Goal: Task Accomplishment & Management: Manage account settings

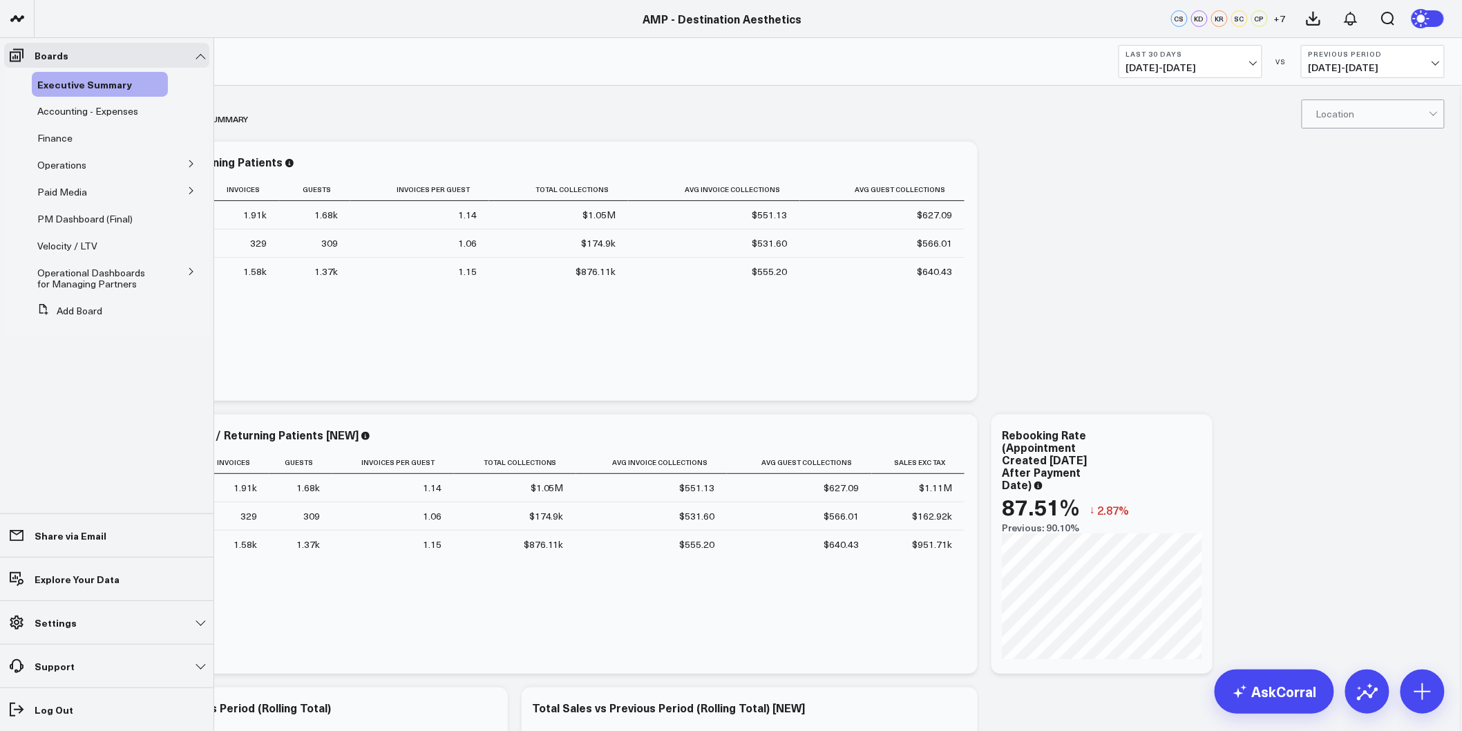
click at [193, 195] on icon at bounding box center [191, 191] width 8 height 8
click at [69, 239] on span "Google Ads" at bounding box center [71, 241] width 50 height 13
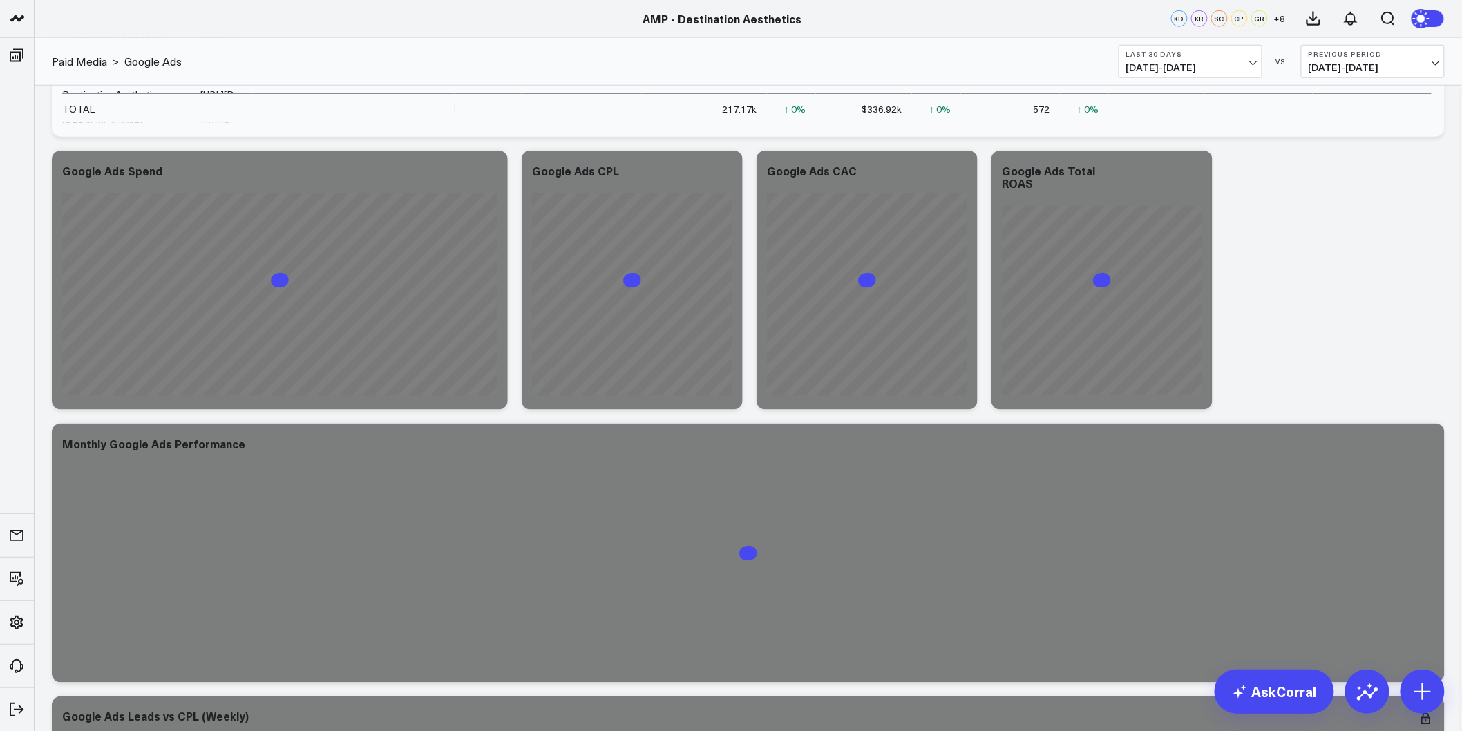
scroll to position [614, 0]
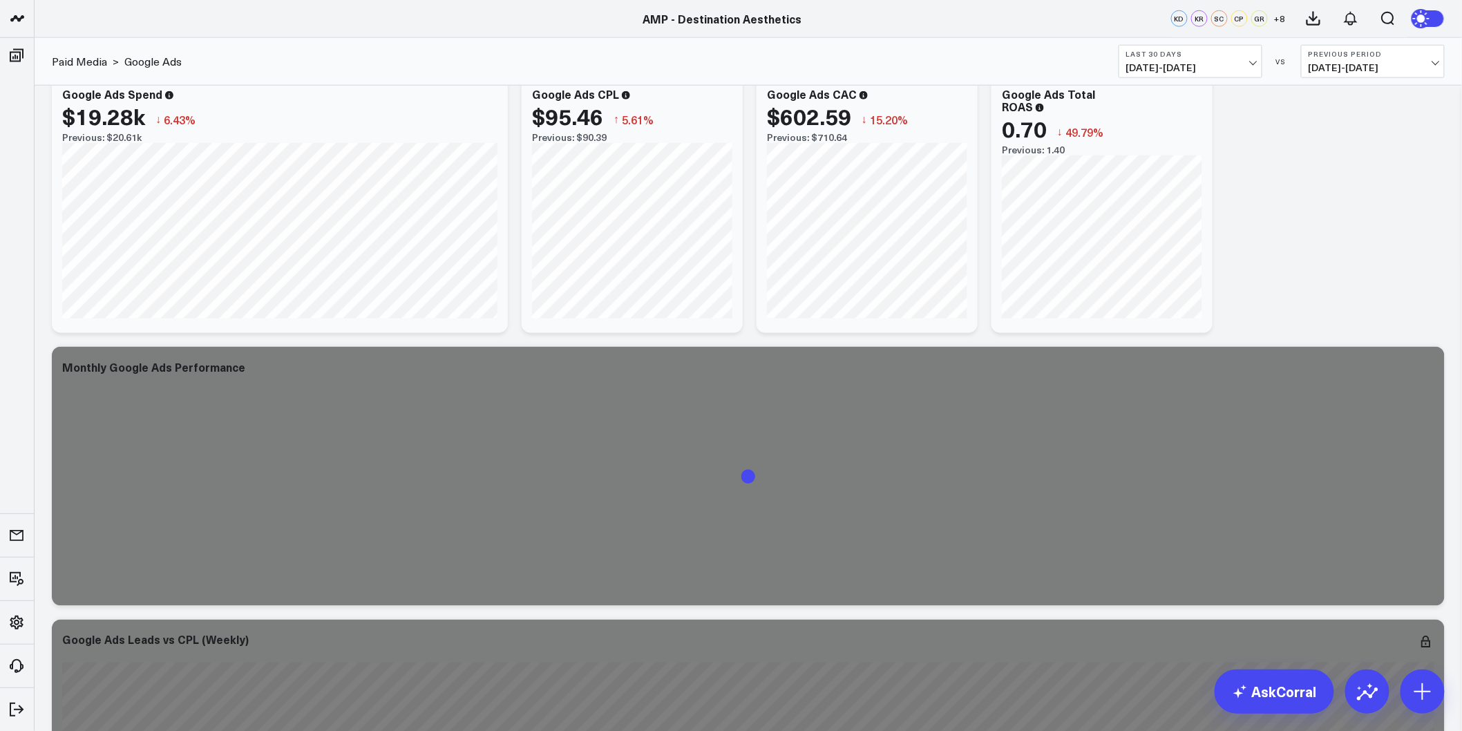
click at [1225, 65] on span "[DATE] - [DATE]" at bounding box center [1190, 67] width 129 height 11
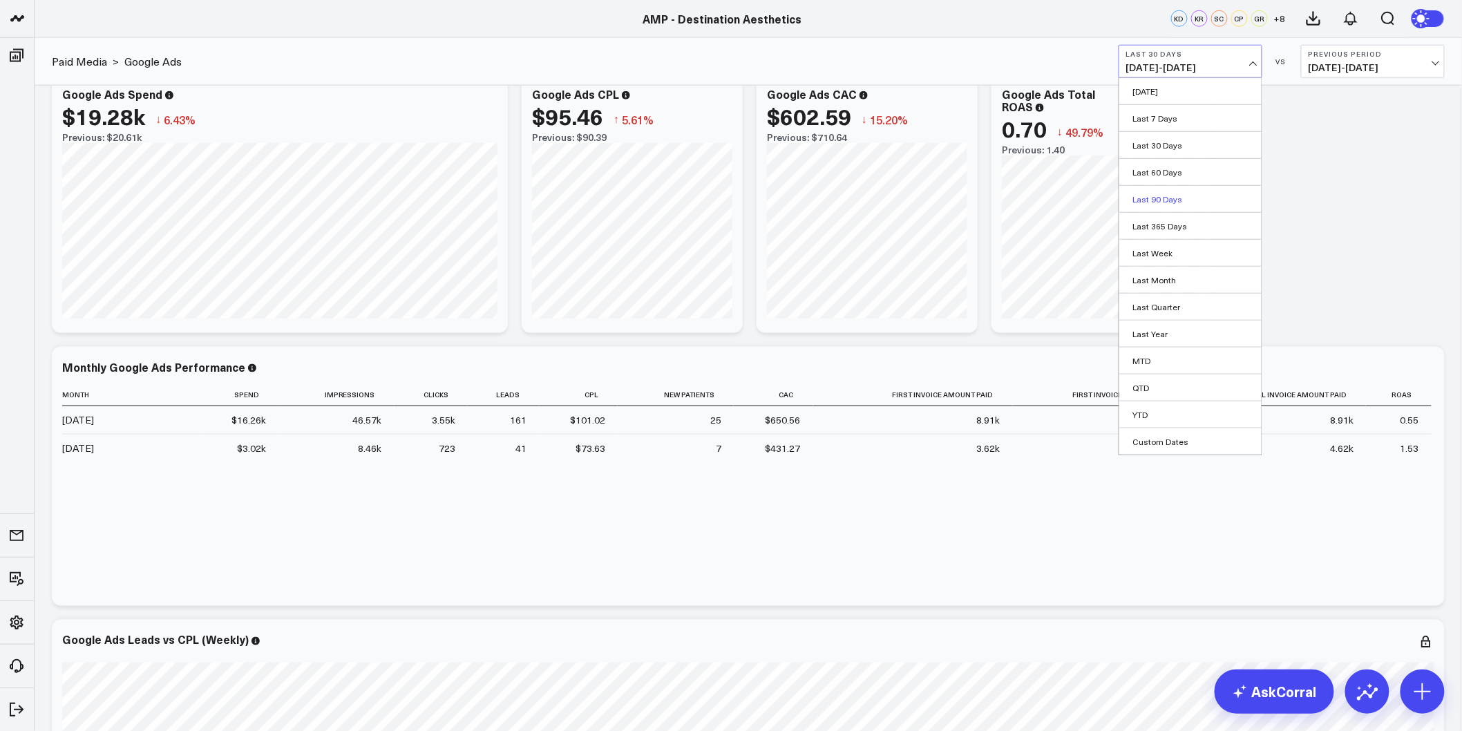
click at [1166, 196] on link "Last 90 Days" at bounding box center [1190, 199] width 142 height 26
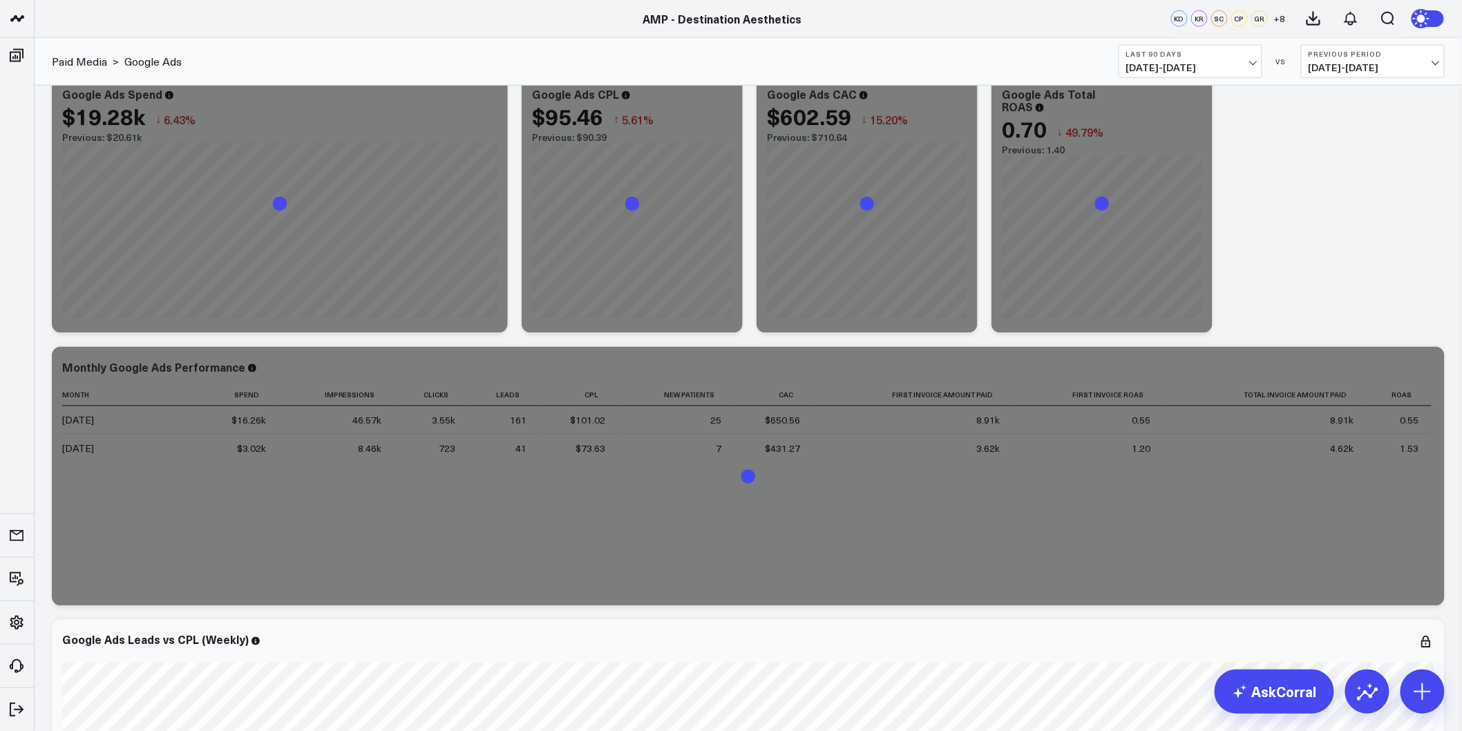
click at [1420, 23] on icon at bounding box center [1423, 18] width 10 height 10
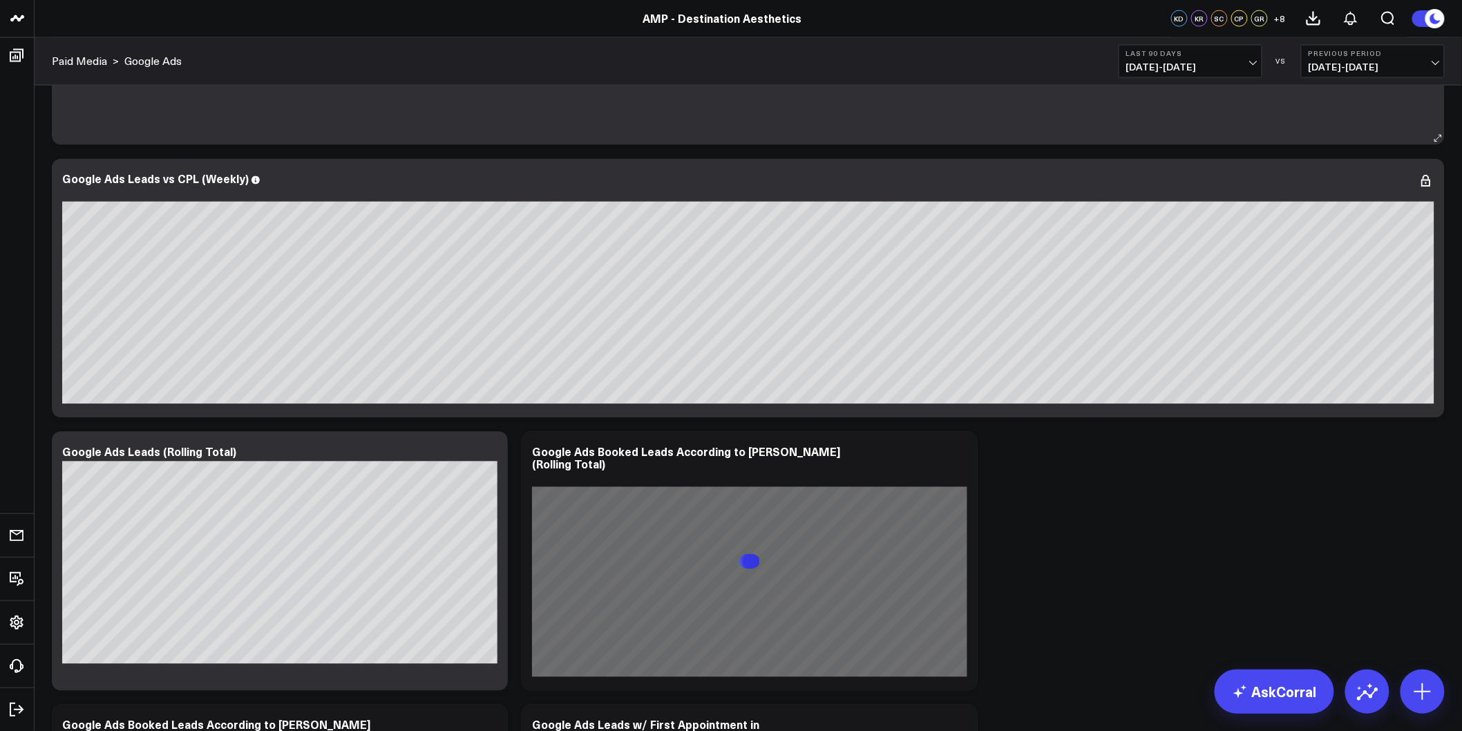
scroll to position [1382, 0]
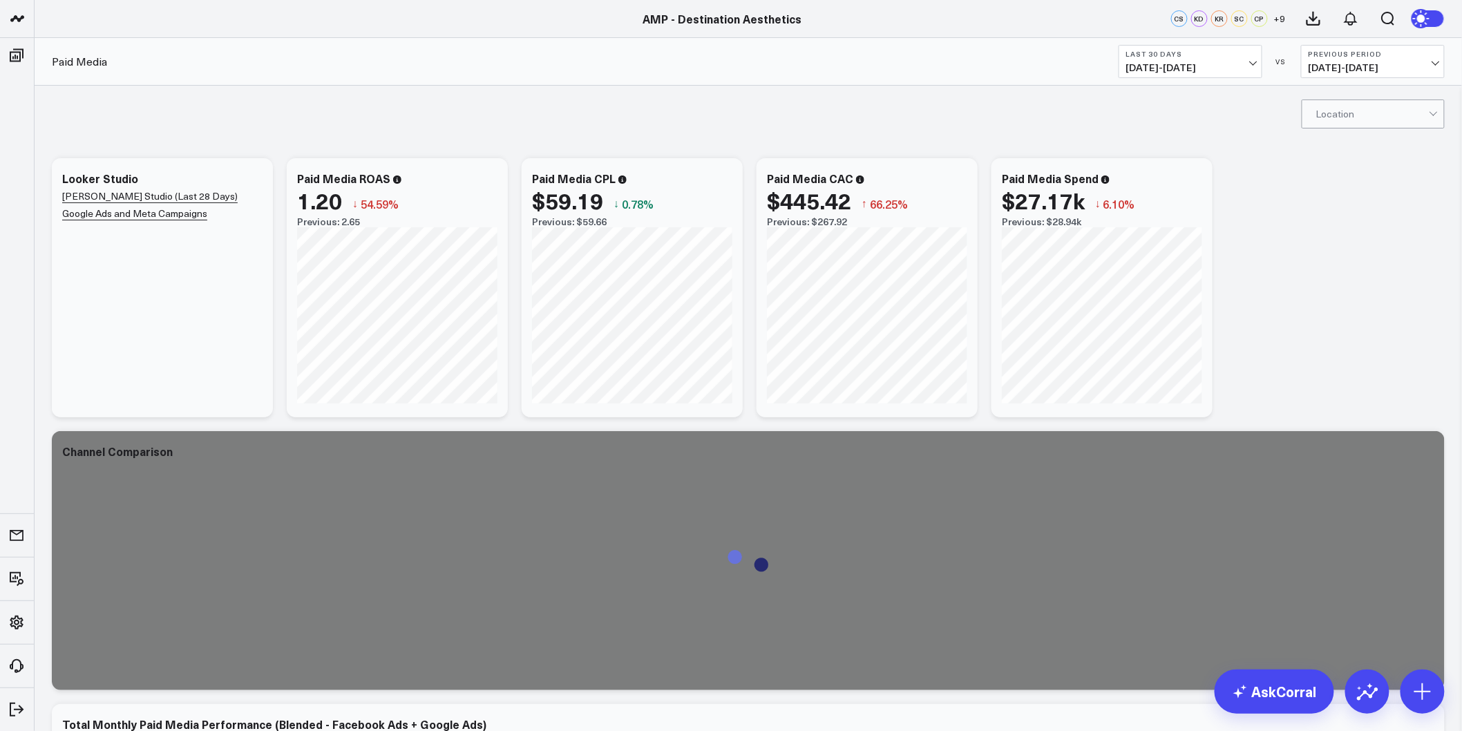
click at [1206, 68] on span "[DATE] - [DATE]" at bounding box center [1190, 67] width 129 height 11
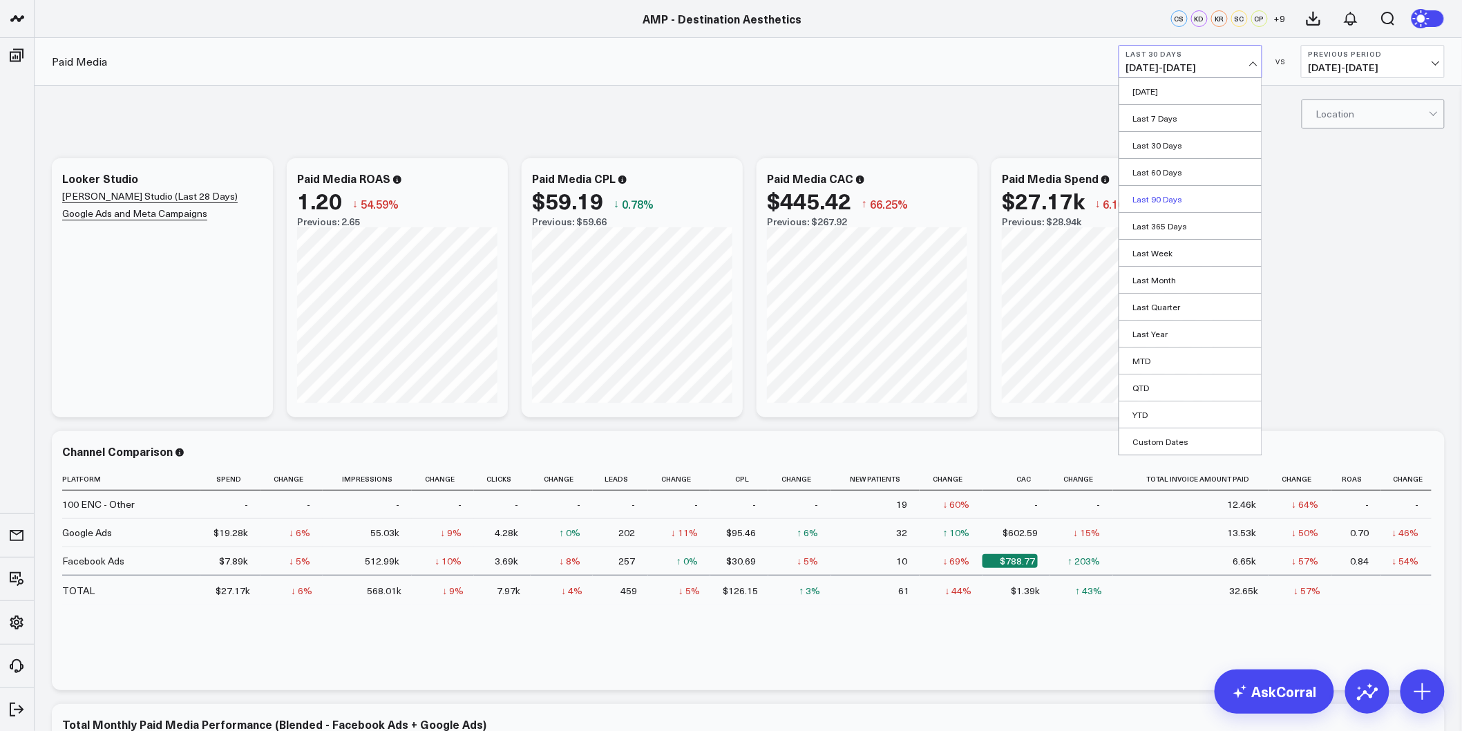
click at [1155, 198] on link "Last 90 Days" at bounding box center [1190, 199] width 142 height 26
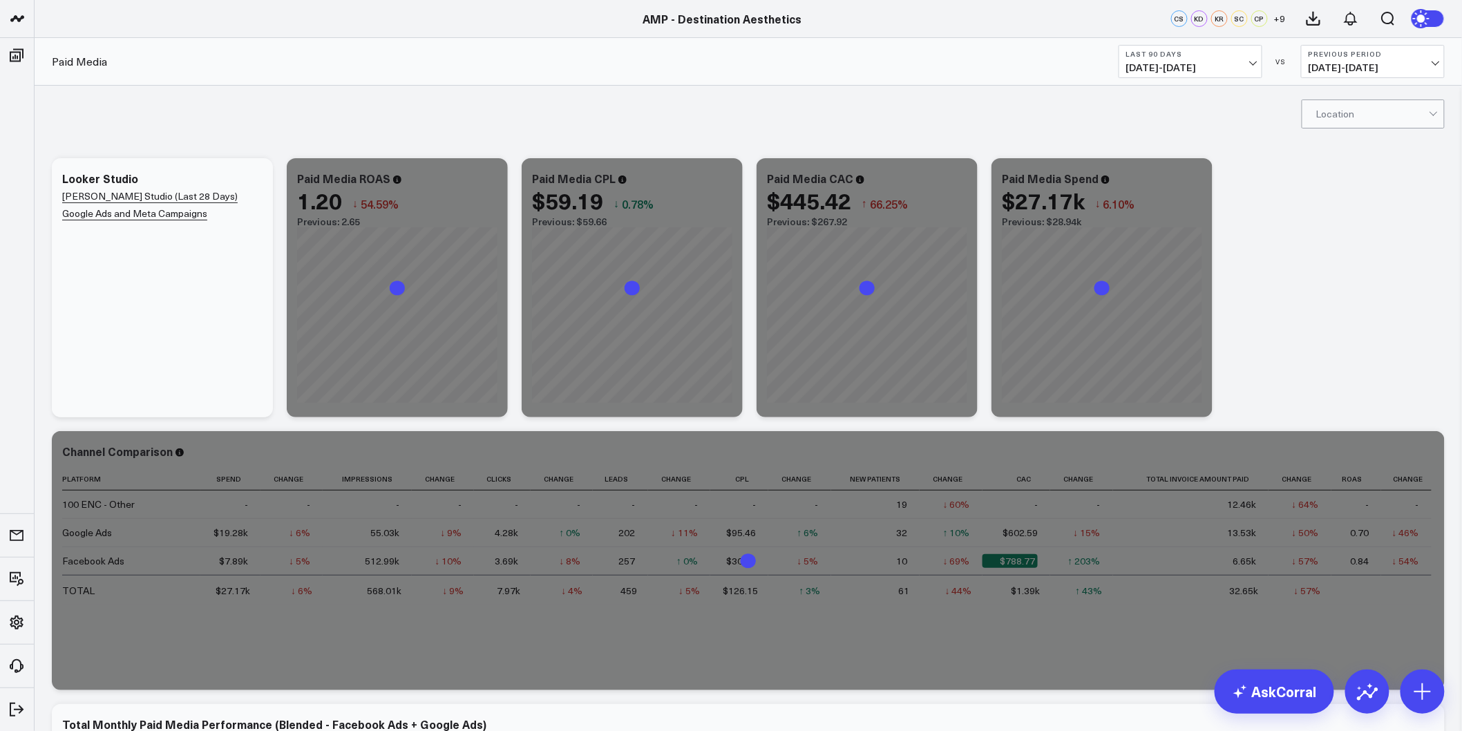
click at [1427, 18] on icon at bounding box center [1422, 18] width 15 height 15
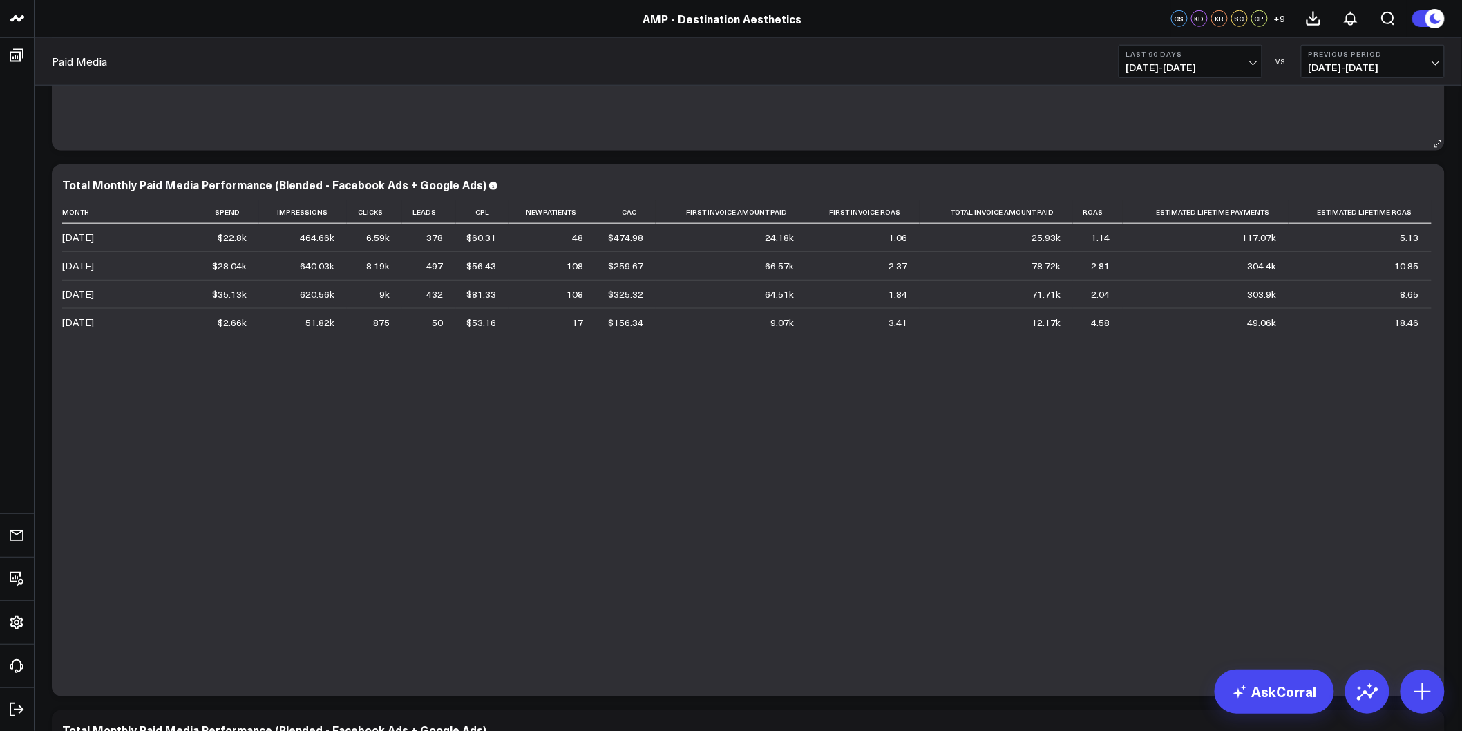
scroll to position [614, 0]
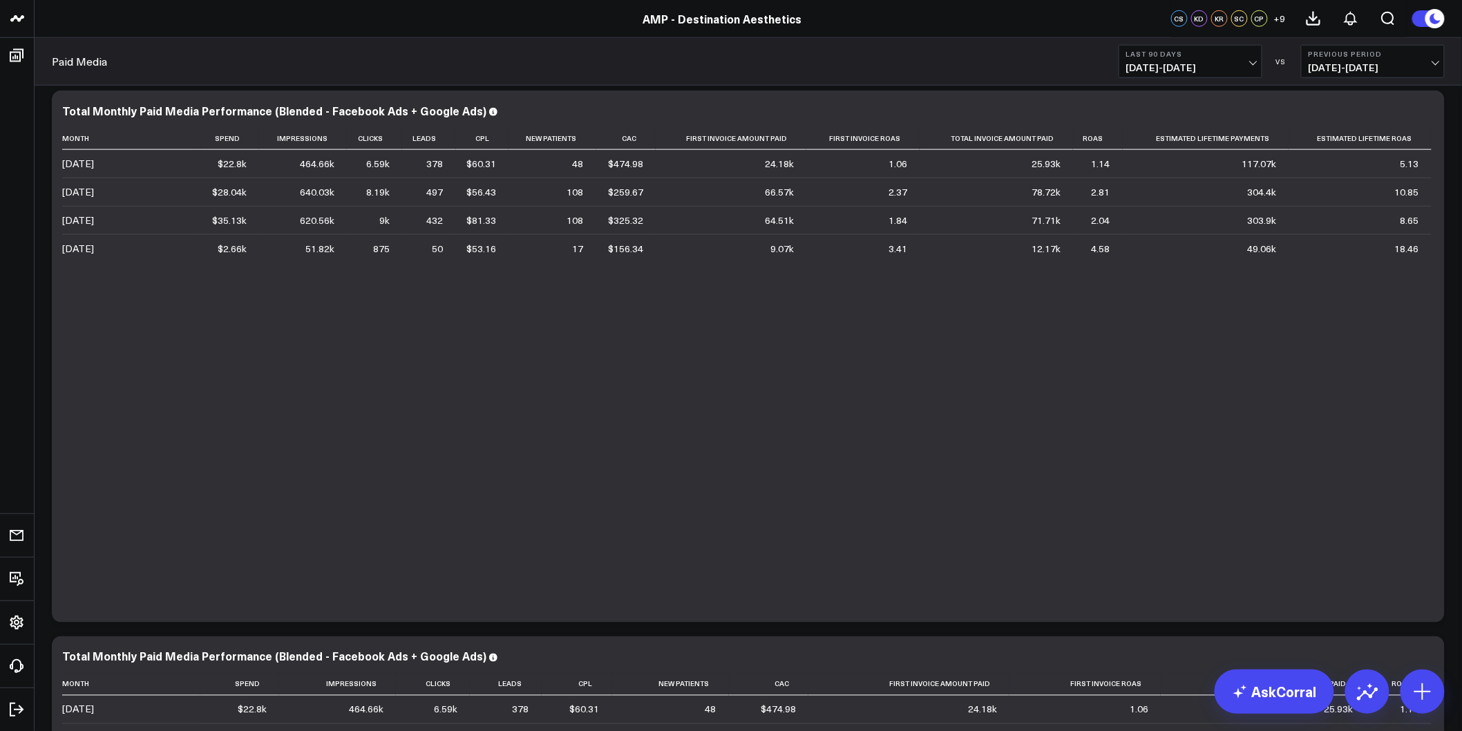
click at [1233, 78] on div "Paid Media Last 90 Days 05/28/25 - 08/25/25 VS Previous Period 02/27/25 - 05/27…" at bounding box center [748, 62] width 1427 height 48
click at [1239, 70] on span "05/28/25 - 08/25/25" at bounding box center [1190, 67] width 129 height 11
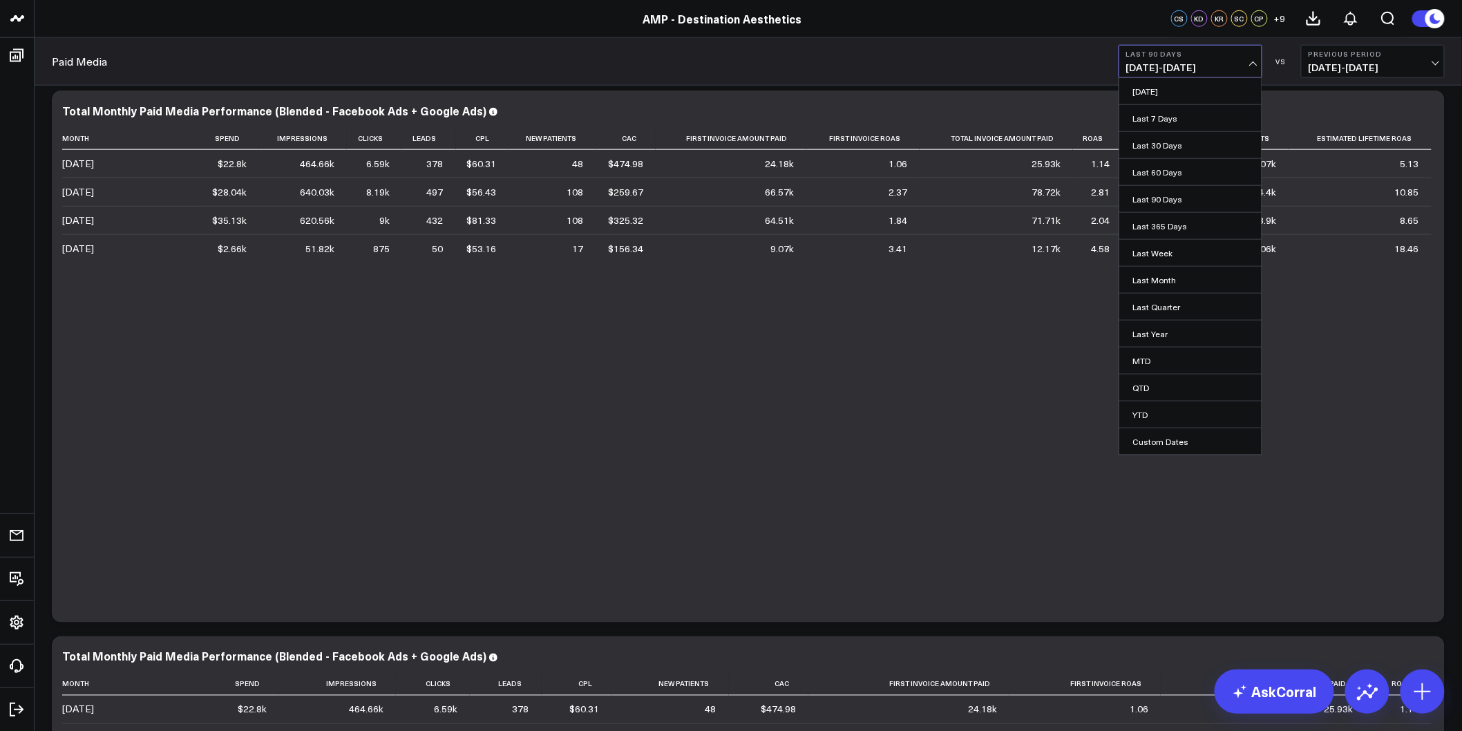
click at [1217, 63] on span "05/28/25 - 08/25/25" at bounding box center [1190, 67] width 129 height 11
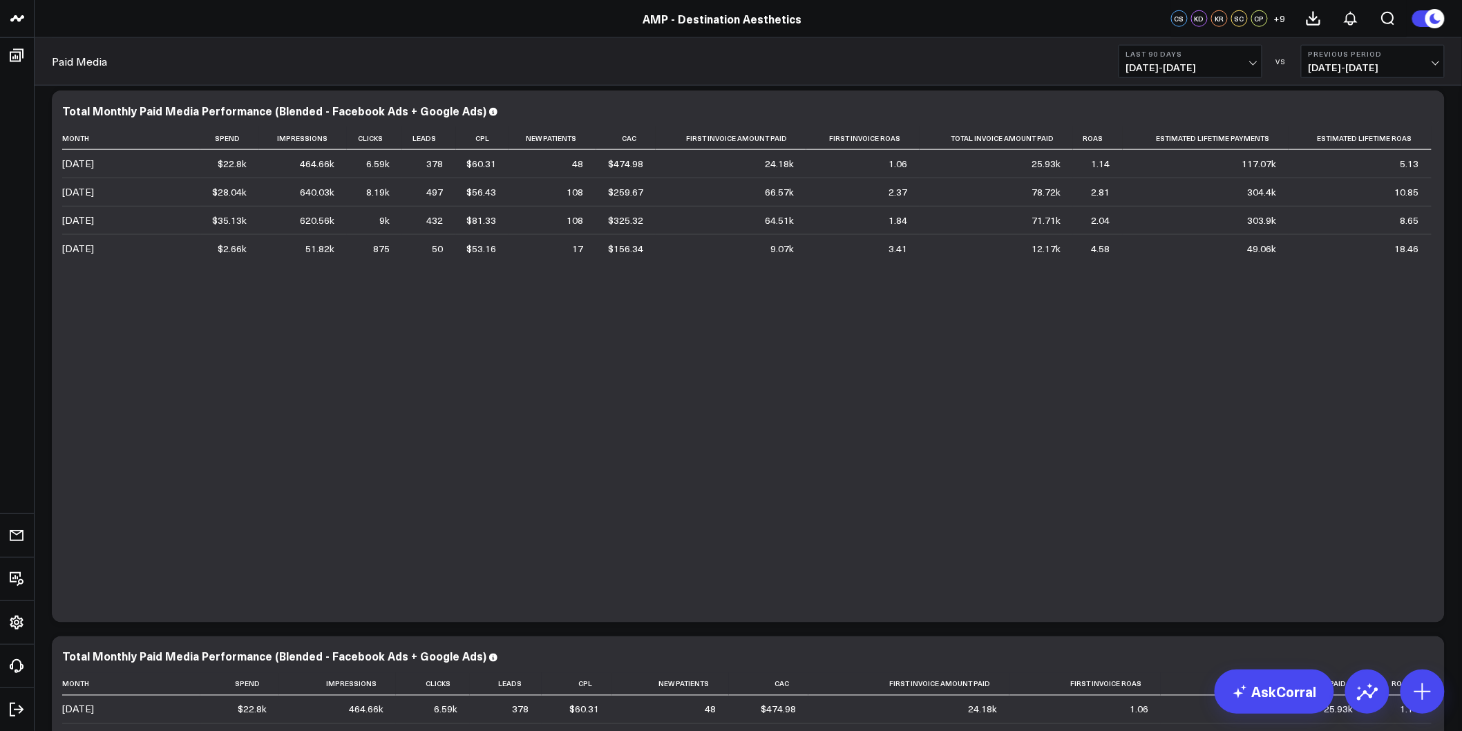
click at [1217, 63] on span "05/28/25 - 08/25/25" at bounding box center [1190, 67] width 129 height 11
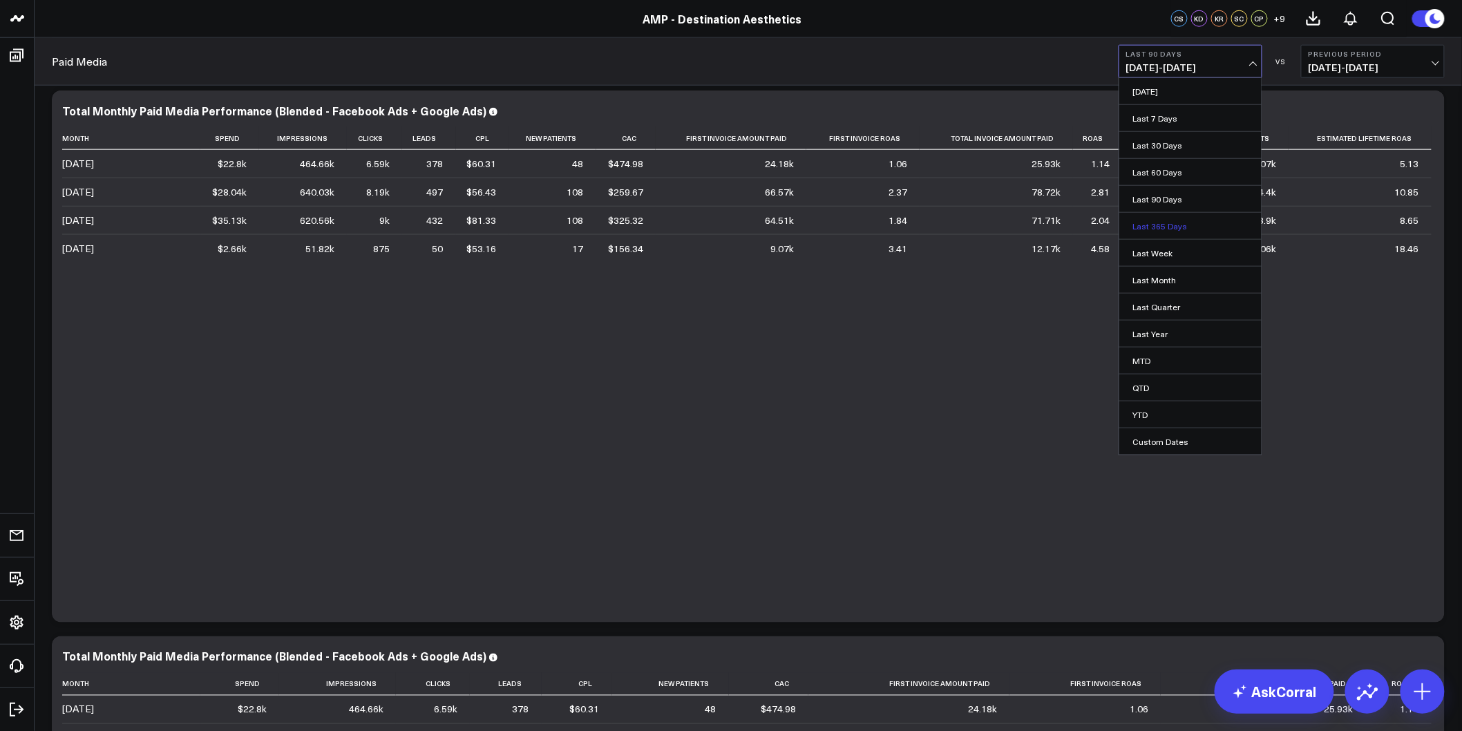
click at [1170, 224] on link "Last 365 Days" at bounding box center [1190, 226] width 142 height 26
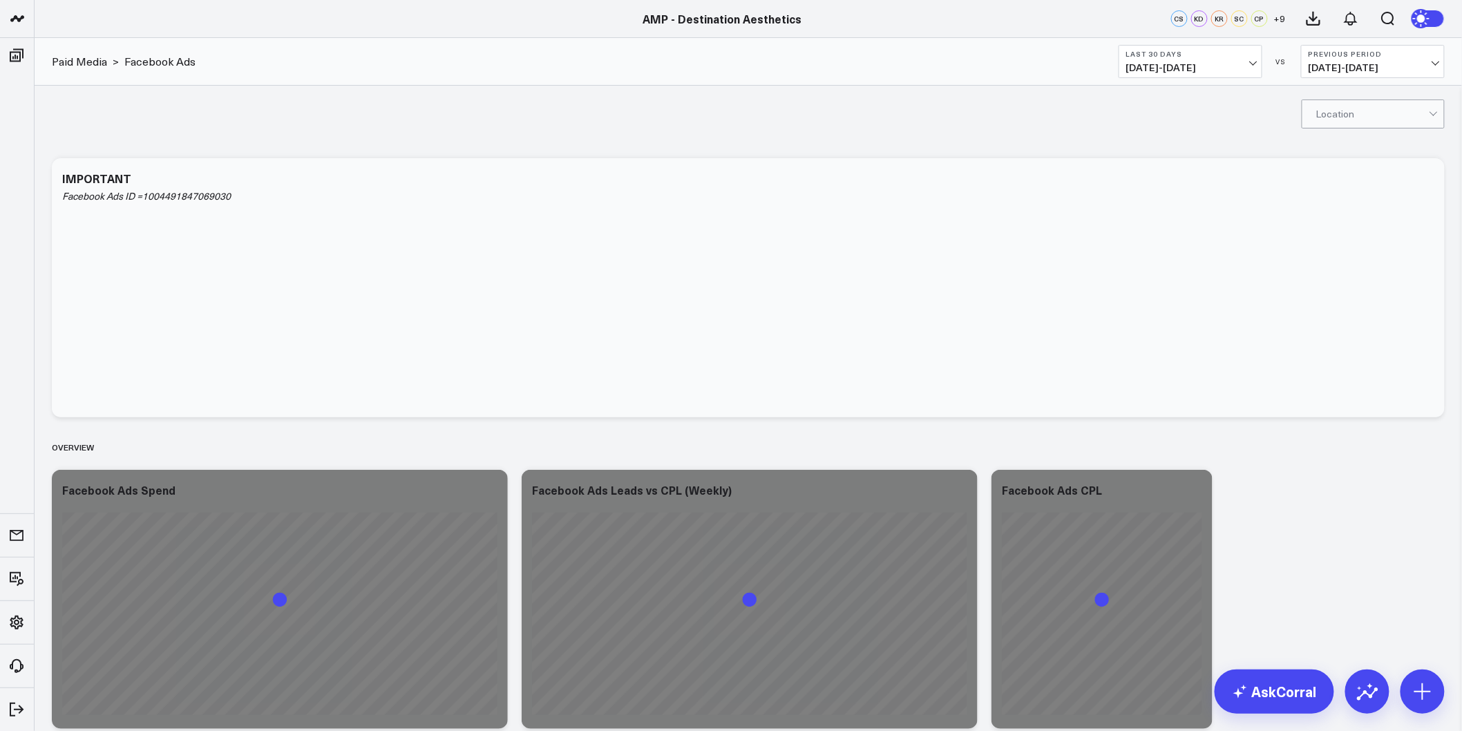
click at [1155, 70] on span "[DATE] - [DATE]" at bounding box center [1190, 67] width 129 height 11
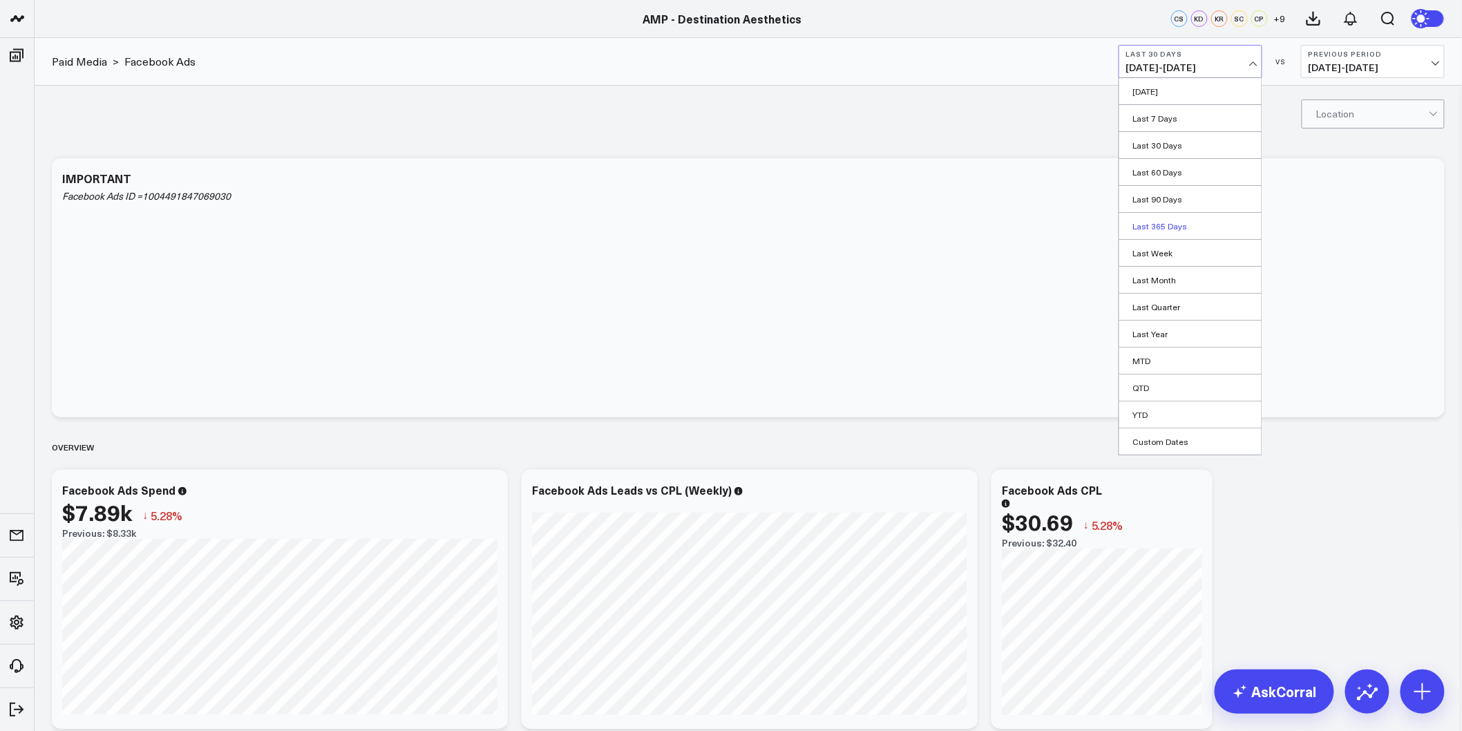
click at [1155, 234] on link "Last 365 Days" at bounding box center [1190, 226] width 142 height 26
click at [1421, 17] on icon at bounding box center [1423, 18] width 10 height 10
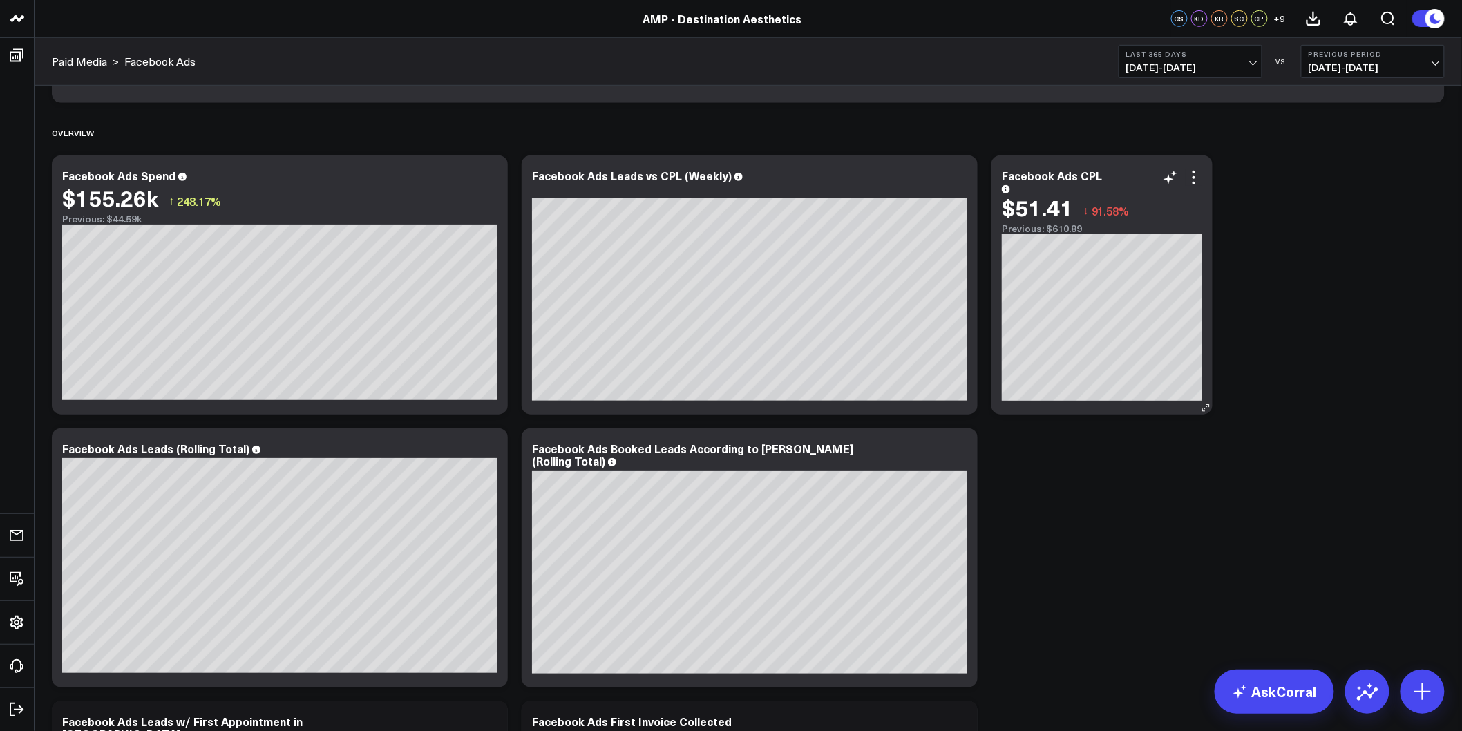
scroll to position [307, 0]
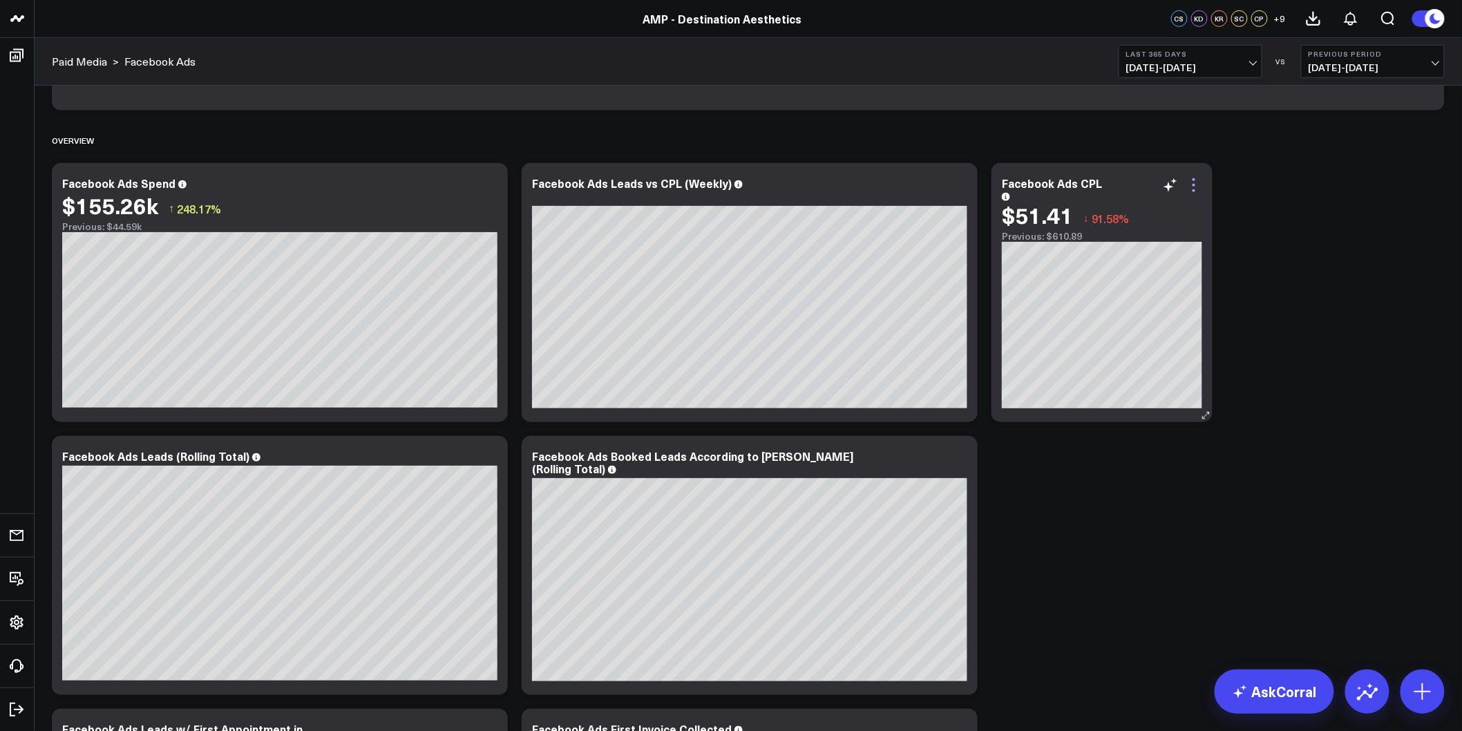
click at [1197, 189] on icon at bounding box center [1194, 185] width 17 height 17
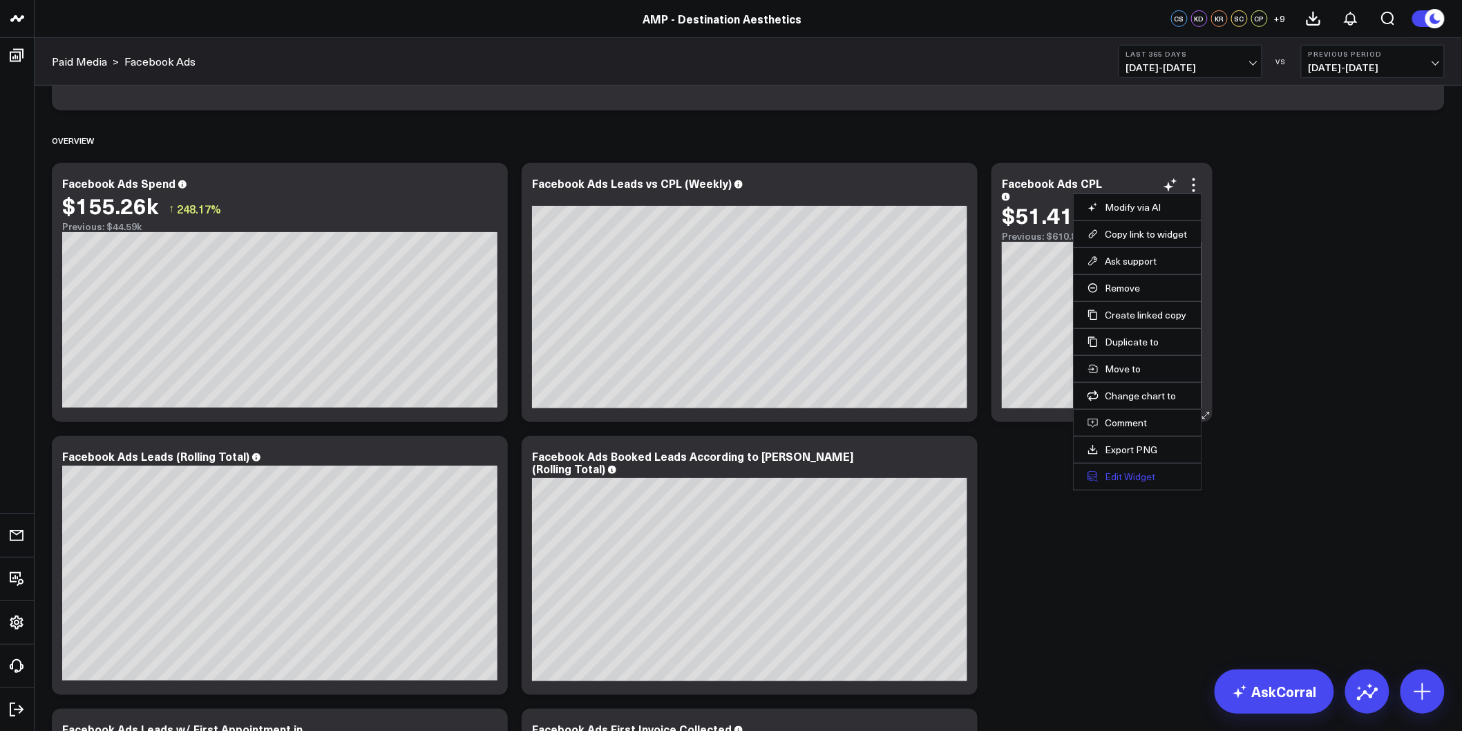
click at [1116, 473] on button "Edit Widget" at bounding box center [1138, 477] width 100 height 12
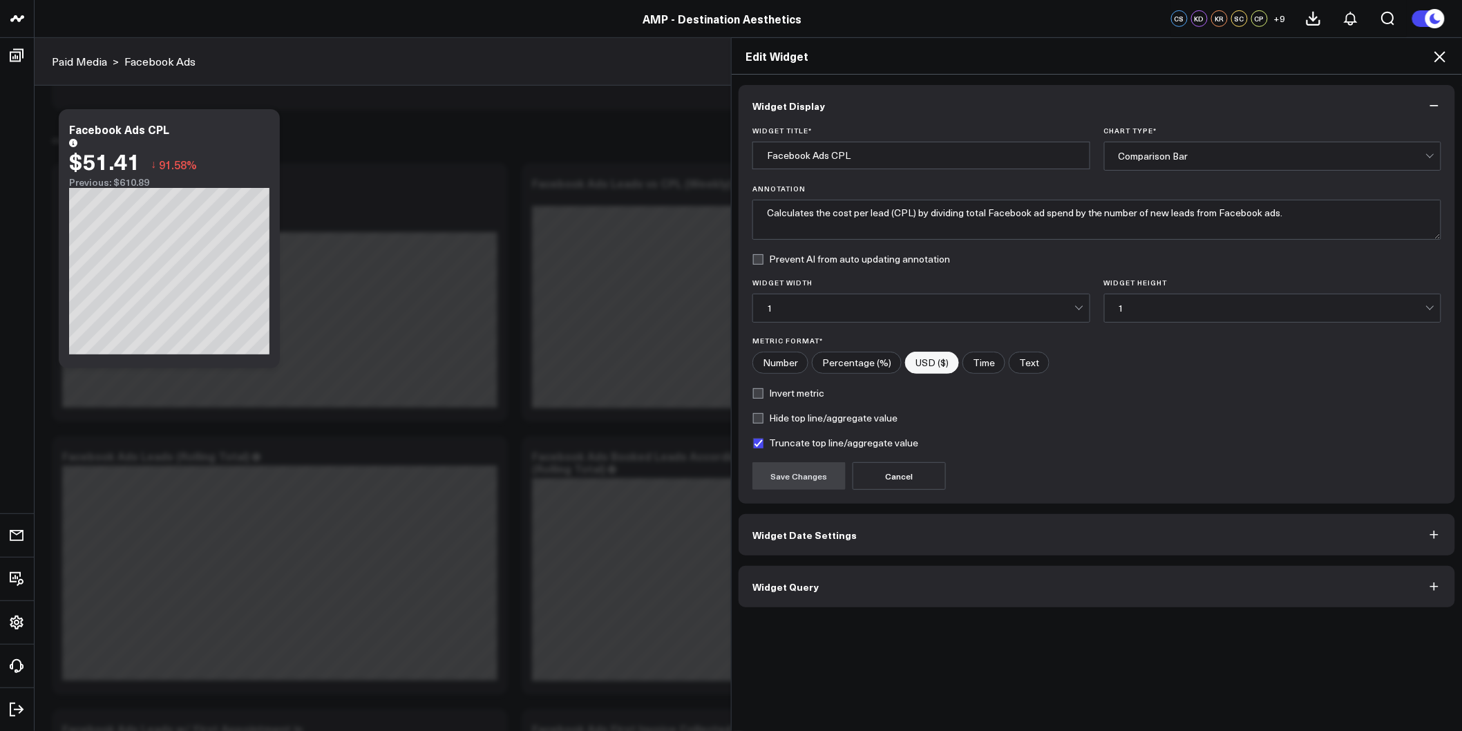
click at [763, 398] on label "Invert metric" at bounding box center [788, 393] width 72 height 11
click at [763, 398] on input "Invert metric" at bounding box center [757, 393] width 11 height 11
checkbox input "true"
click at [795, 477] on button "Save Changes" at bounding box center [798, 476] width 93 height 28
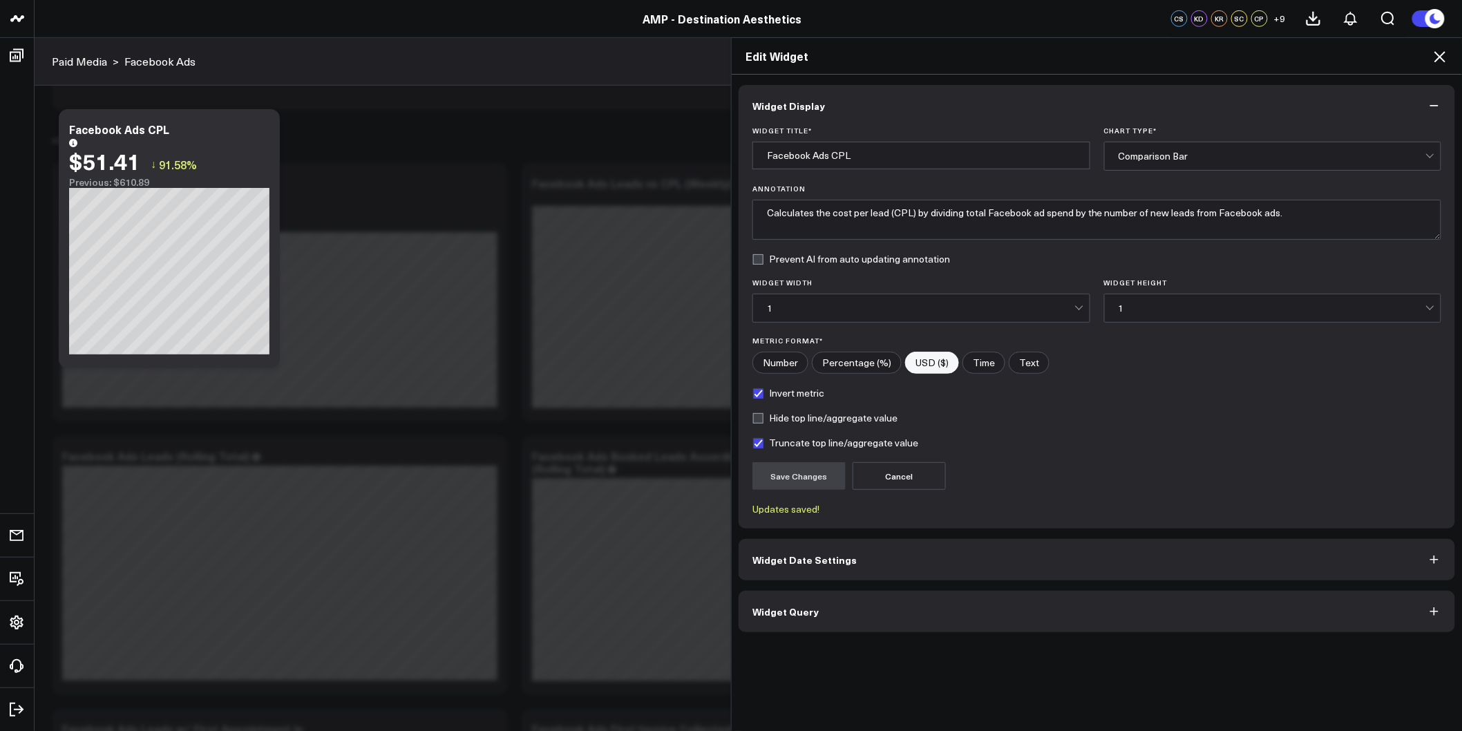
click at [1436, 61] on icon at bounding box center [1439, 56] width 11 height 11
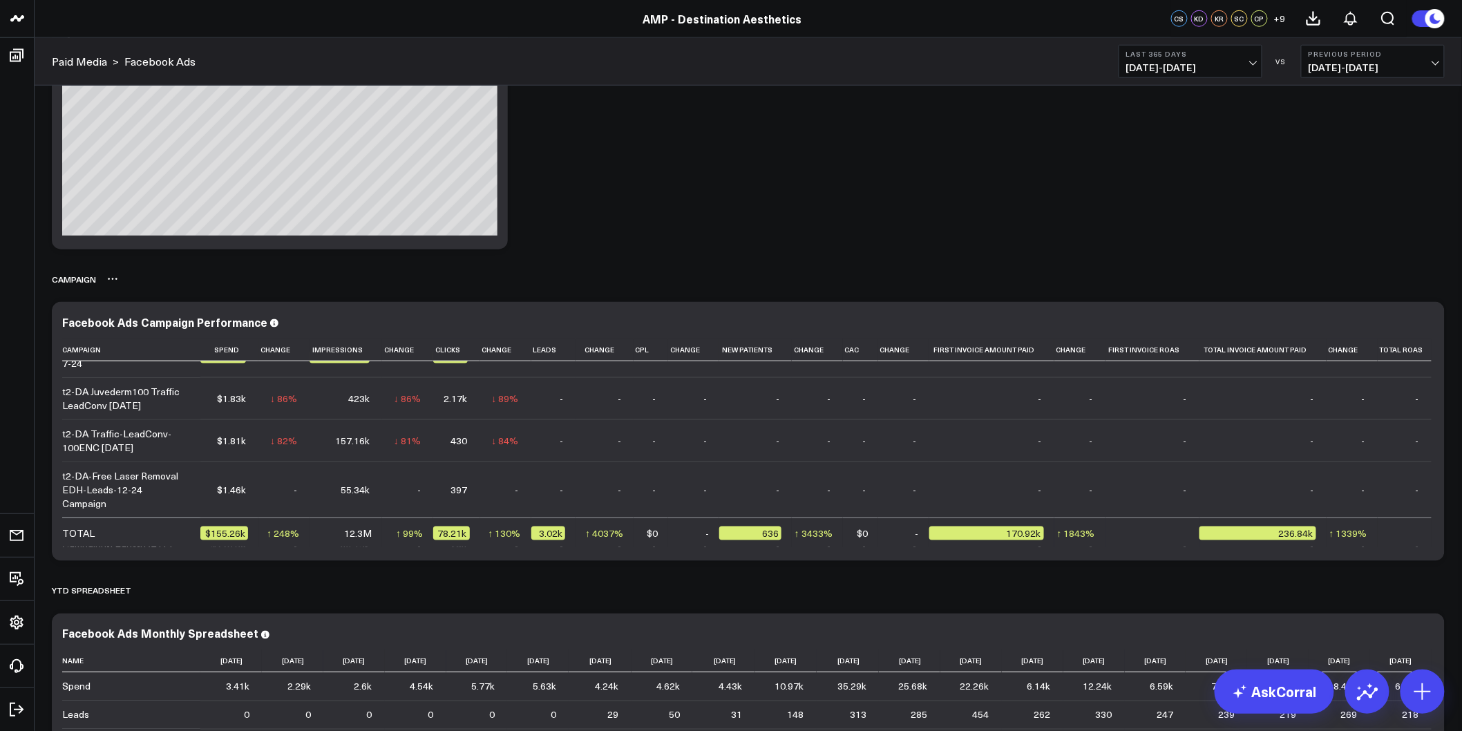
scroll to position [2510, 0]
